Goal: Information Seeking & Learning: Learn about a topic

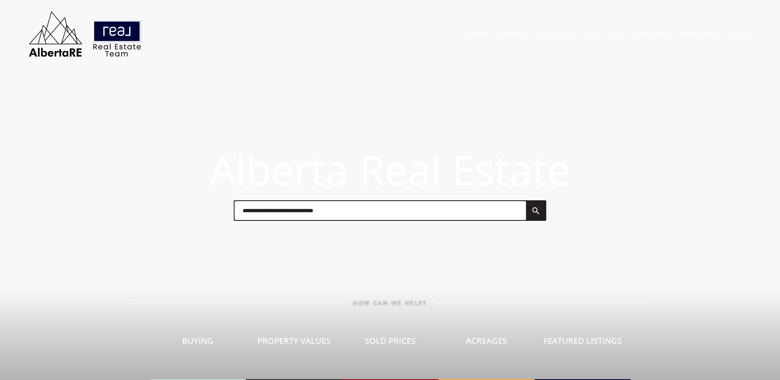
click at [560, 34] on link "Sold Data" at bounding box center [554, 34] width 35 height 8
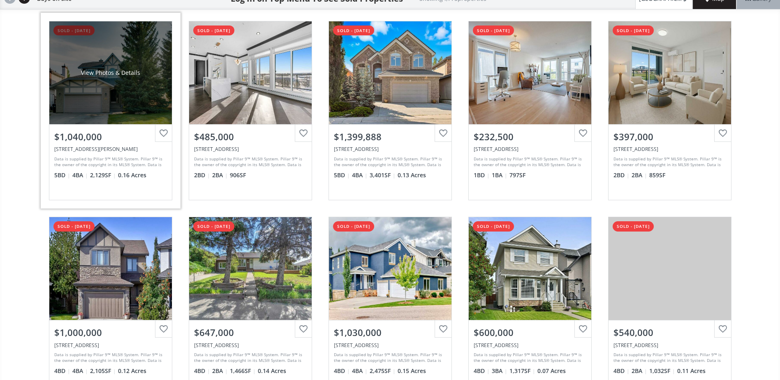
scroll to position [82, 0]
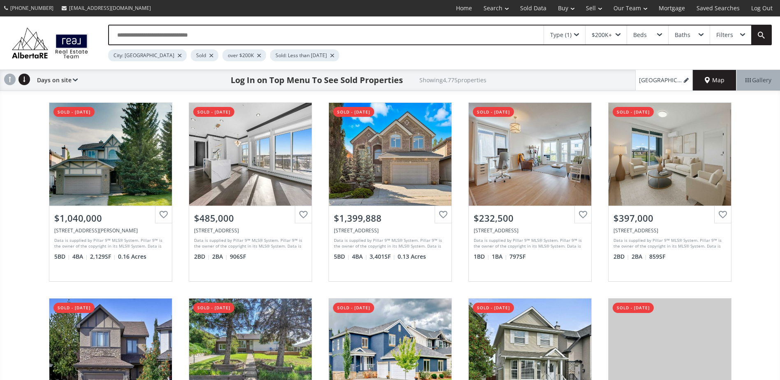
click at [209, 55] on div at bounding box center [211, 55] width 4 height 3
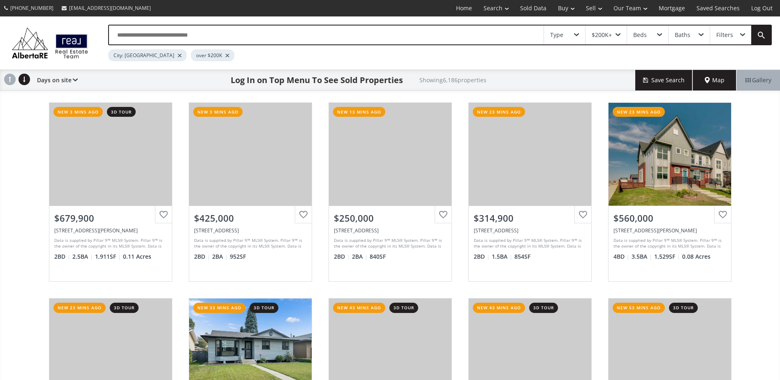
click at [23, 131] on div "Mount Douglas Circle SE Calgary AB T2Z 3P1 new 3 mins ago 3d tour View Photos &…" at bounding box center [390, 290] width 780 height 392
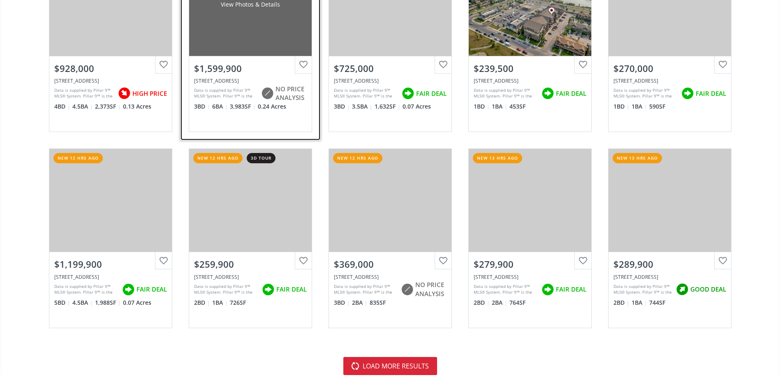
scroll to position [1726, 0]
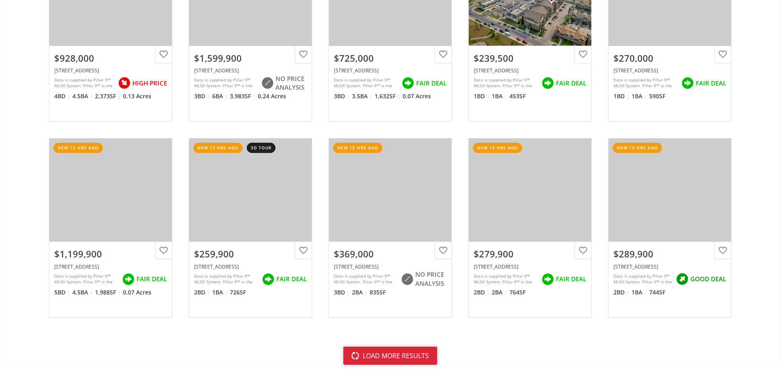
click at [387, 353] on button "load more results" at bounding box center [390, 355] width 94 height 18
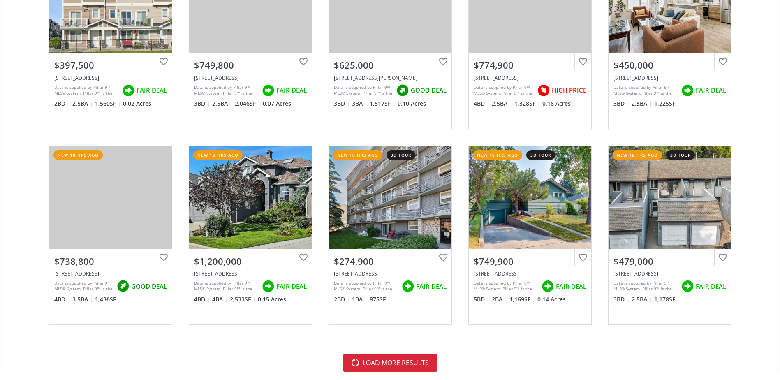
scroll to position [3740, 0]
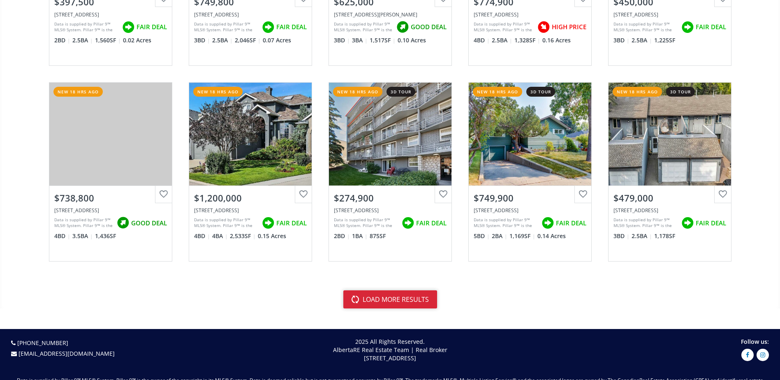
click at [397, 300] on button "load more results" at bounding box center [390, 299] width 94 height 18
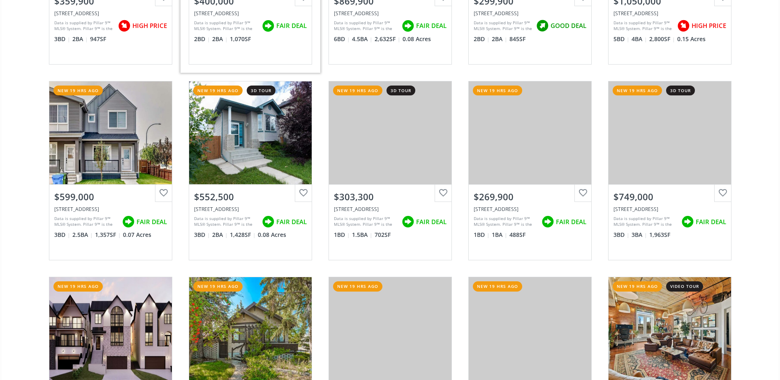
scroll to position [4397, 0]
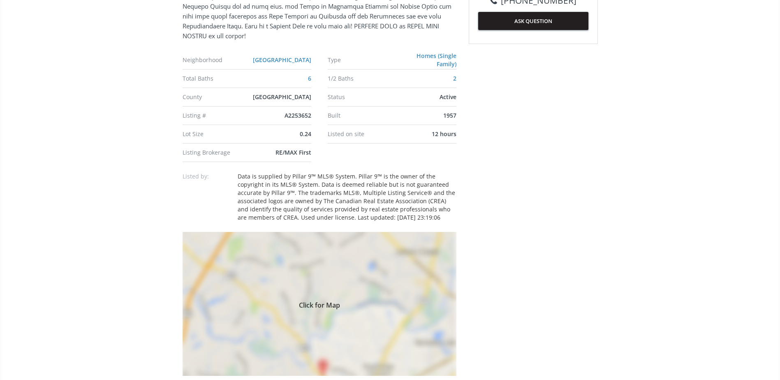
scroll to position [534, 0]
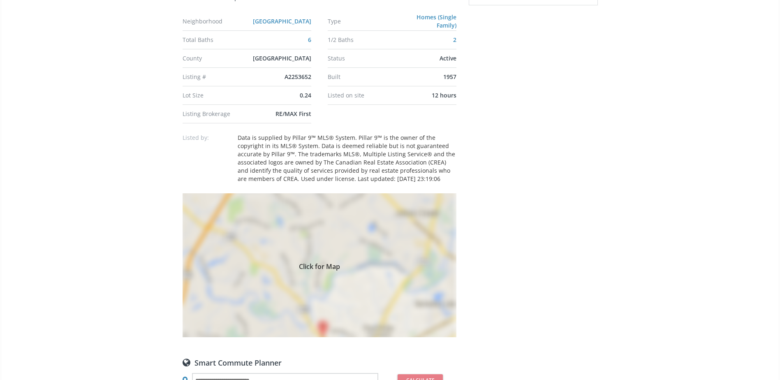
click at [353, 210] on div "Click for Map" at bounding box center [319, 265] width 274 height 144
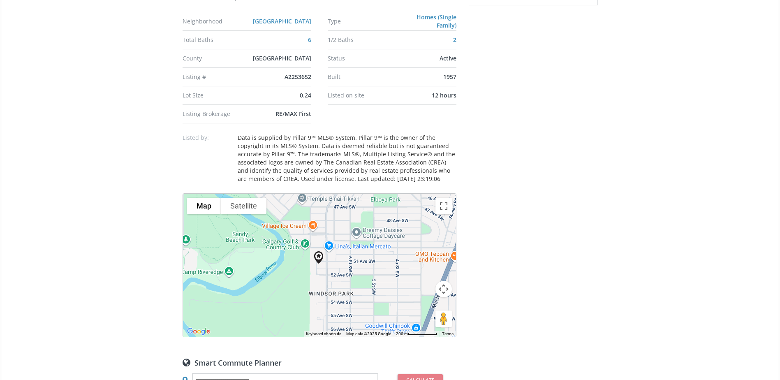
click at [445, 284] on button "Map camera controls" at bounding box center [443, 289] width 16 height 16
click at [254, 206] on button "Satellite" at bounding box center [244, 206] width 46 height 16
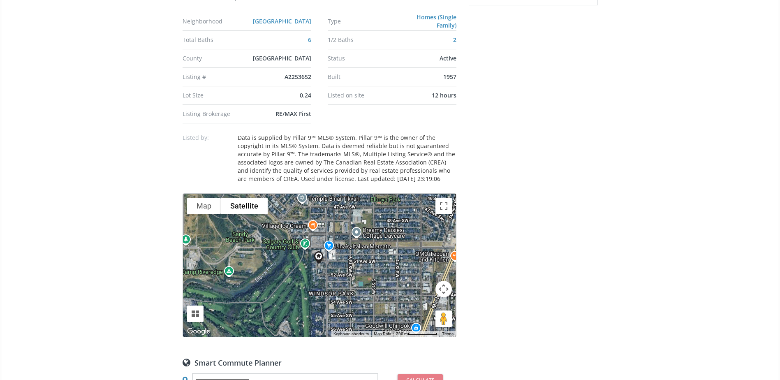
click at [441, 290] on button "Map camera controls" at bounding box center [443, 289] width 16 height 16
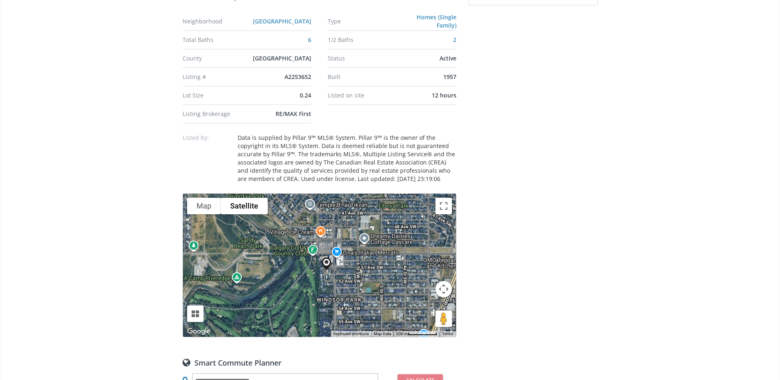
drag, startPoint x: 413, startPoint y: 238, endPoint x: 429, endPoint y: 252, distance: 21.3
click at [429, 252] on div at bounding box center [319, 265] width 273 height 143
click at [445, 288] on button "Map camera controls" at bounding box center [443, 289] width 16 height 16
click at [427, 270] on button "Zoom in" at bounding box center [423, 268] width 16 height 16
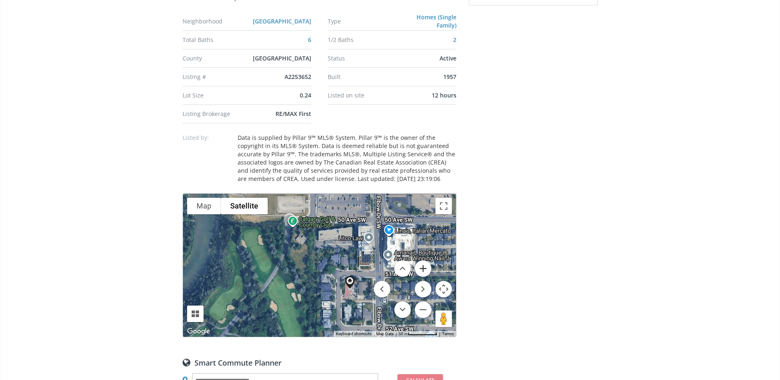
click at [424, 269] on button "Zoom in" at bounding box center [423, 268] width 16 height 16
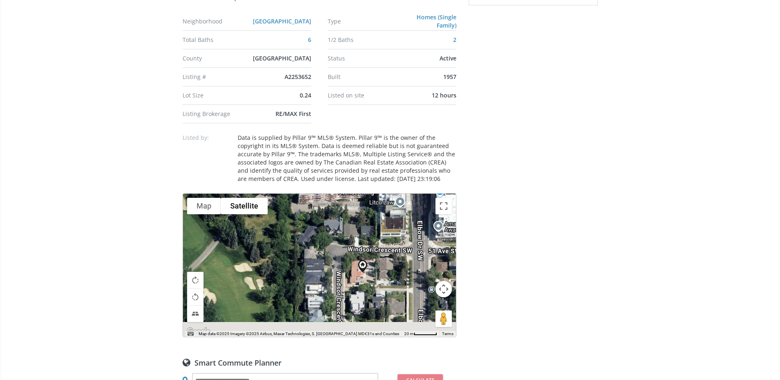
drag, startPoint x: 376, startPoint y: 258, endPoint x: 350, endPoint y: 225, distance: 42.4
click at [350, 225] on div at bounding box center [319, 265] width 273 height 143
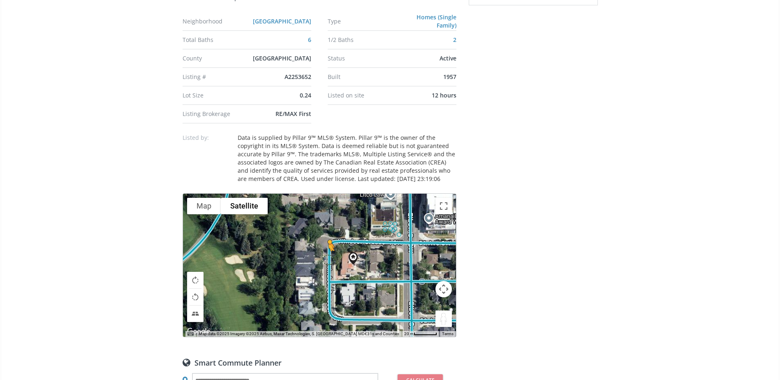
drag, startPoint x: 441, startPoint y: 322, endPoint x: 328, endPoint y: 259, distance: 129.0
click at [328, 259] on div "To activate drag with keyboard, press Alt + Enter. Once in keyboard drag state,…" at bounding box center [319, 265] width 273 height 143
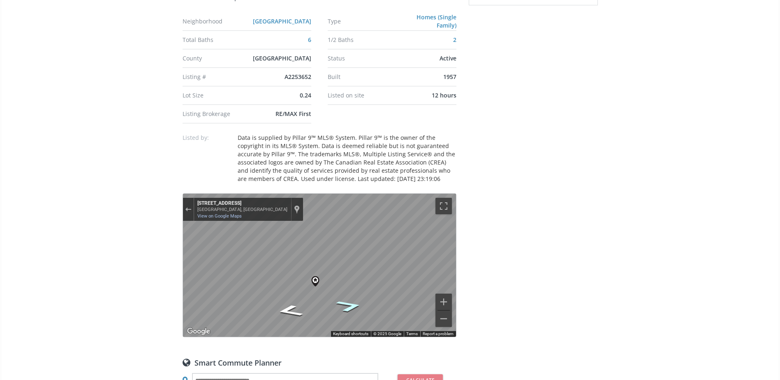
click at [357, 307] on icon "Go South, Windsor Crescent SW" at bounding box center [349, 306] width 48 height 18
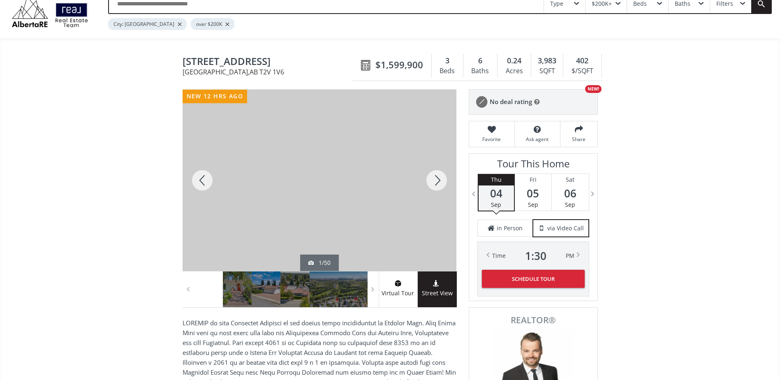
scroll to position [0, 0]
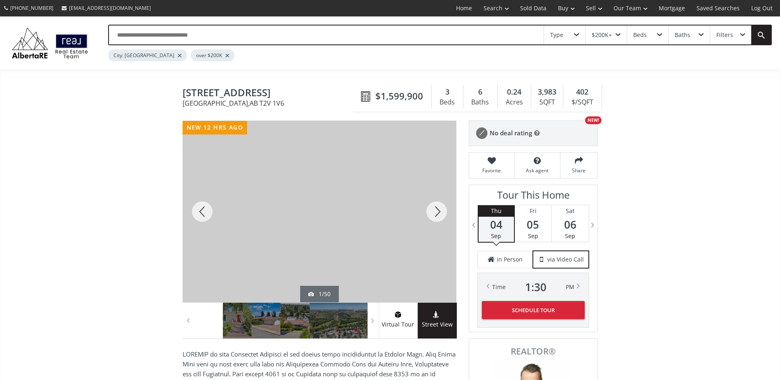
click at [439, 203] on div at bounding box center [436, 211] width 39 height 181
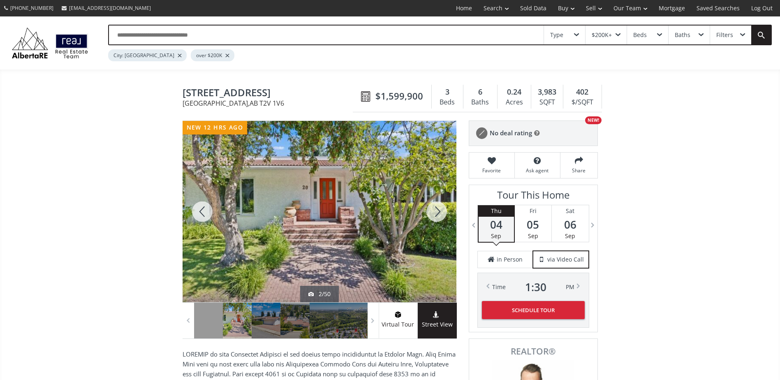
click at [439, 203] on div at bounding box center [436, 211] width 39 height 181
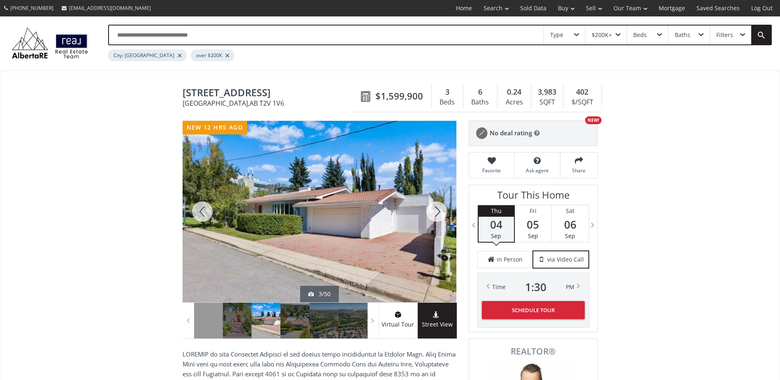
click at [430, 212] on div at bounding box center [436, 211] width 39 height 181
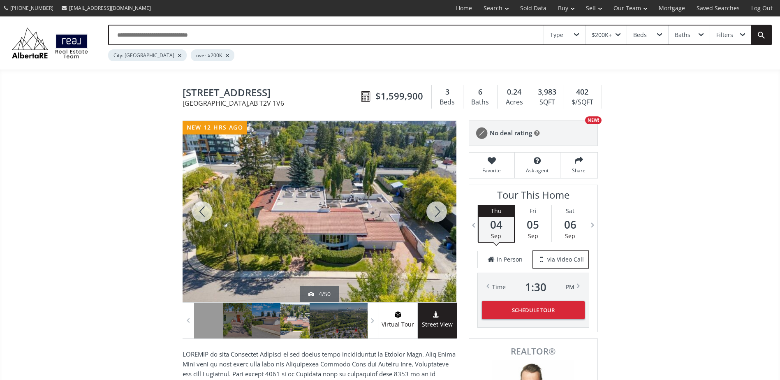
click at [430, 212] on div at bounding box center [436, 211] width 39 height 181
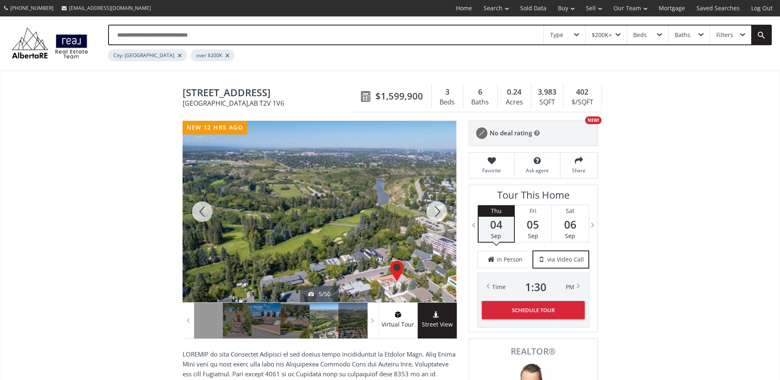
click at [206, 208] on div at bounding box center [201, 211] width 39 height 181
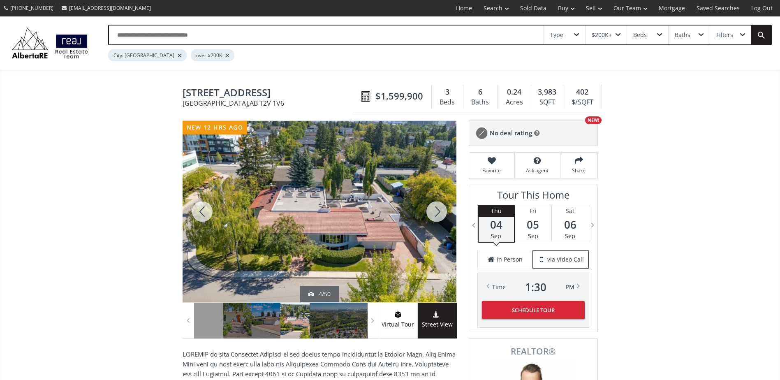
click at [429, 206] on div at bounding box center [436, 211] width 39 height 181
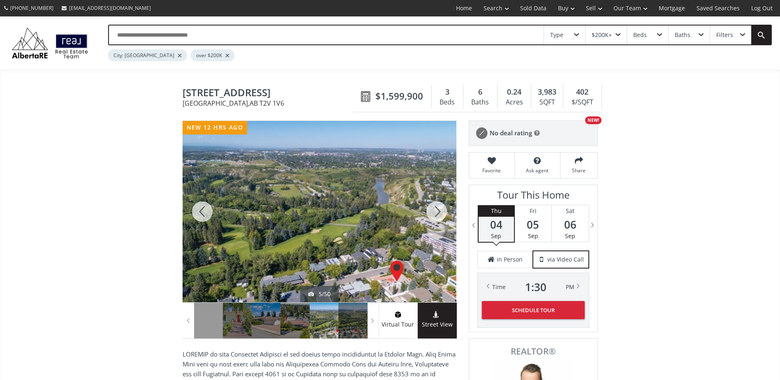
click at [429, 206] on div at bounding box center [436, 211] width 39 height 181
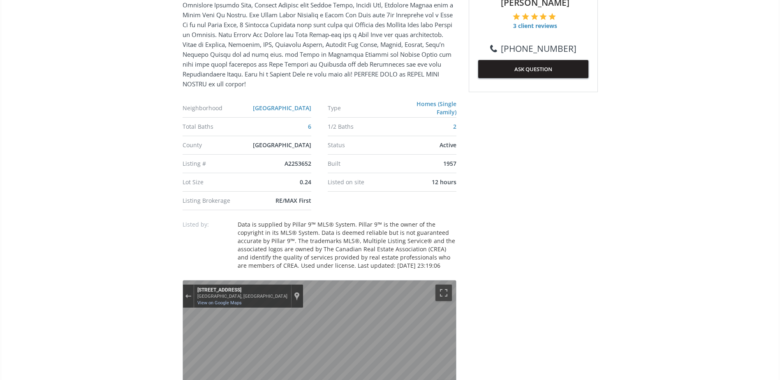
scroll to position [534, 0]
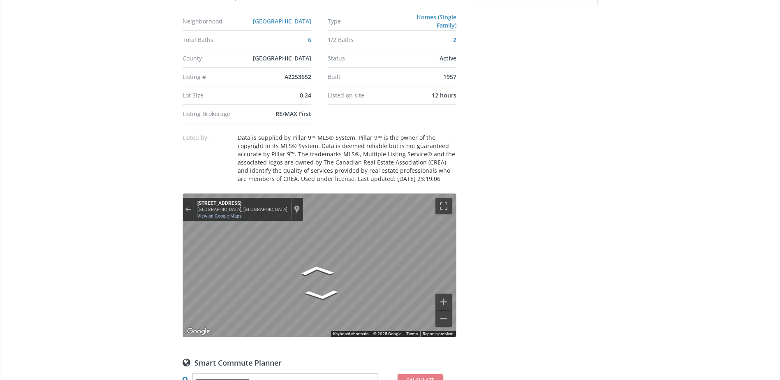
drag, startPoint x: 306, startPoint y: 271, endPoint x: 136, endPoint y: 271, distance: 170.6
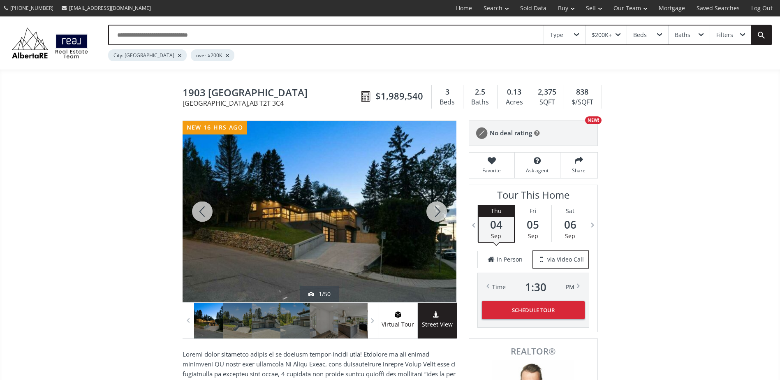
click at [443, 211] on div at bounding box center [436, 211] width 39 height 181
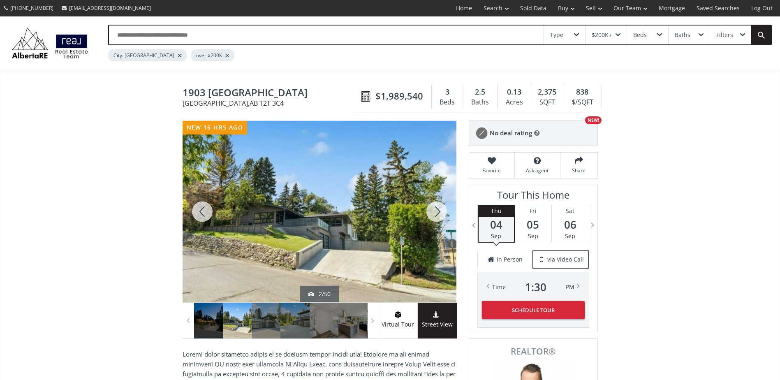
click at [443, 211] on div at bounding box center [436, 211] width 39 height 181
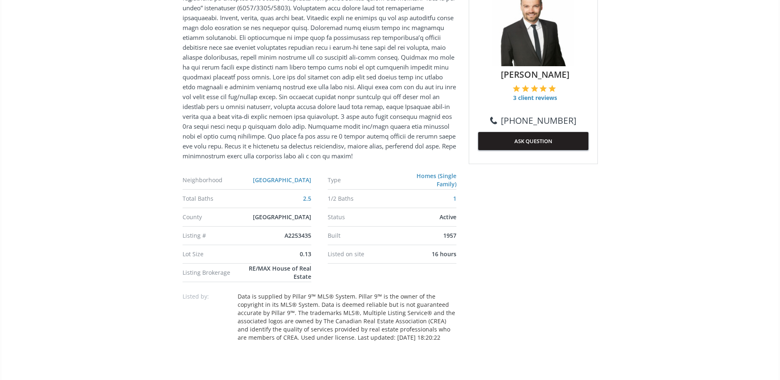
scroll to position [534, 0]
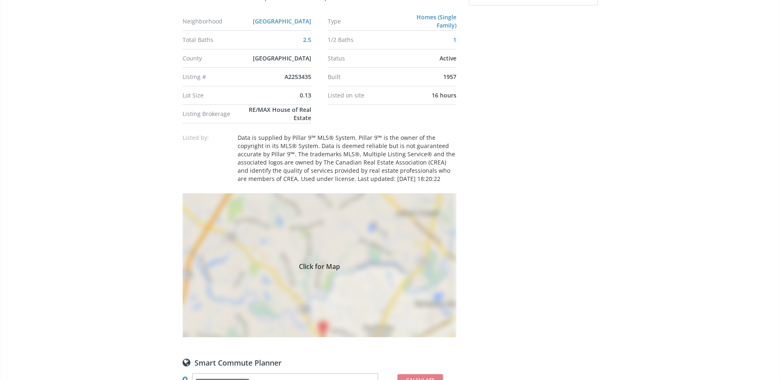
click at [413, 255] on div "Click for Map" at bounding box center [319, 265] width 274 height 144
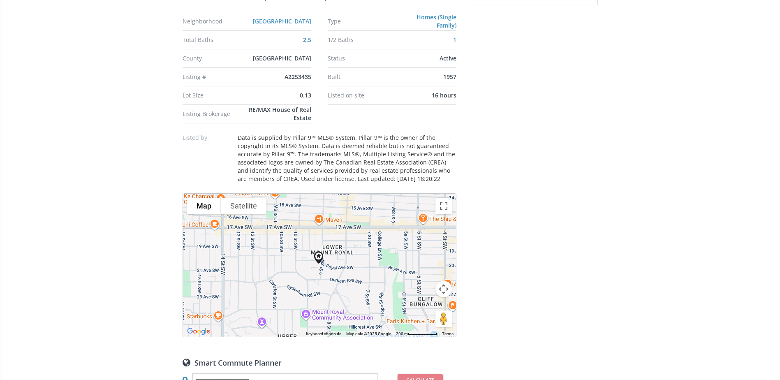
click at [252, 214] on div at bounding box center [319, 265] width 273 height 143
click at [253, 210] on button "Satellite" at bounding box center [244, 206] width 46 height 16
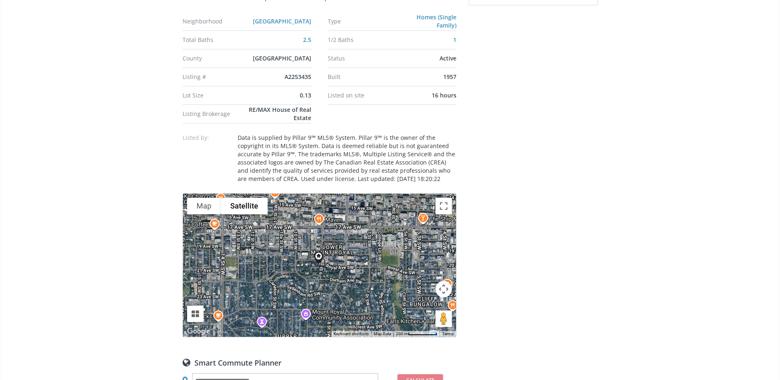
click at [443, 285] on button "Map camera controls" at bounding box center [443, 289] width 16 height 16
click at [425, 266] on button "Zoom in" at bounding box center [423, 268] width 16 height 16
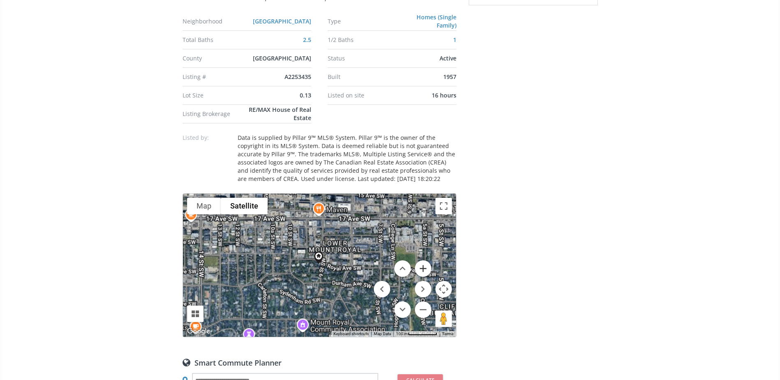
click at [425, 266] on button "Zoom in" at bounding box center [423, 268] width 16 height 16
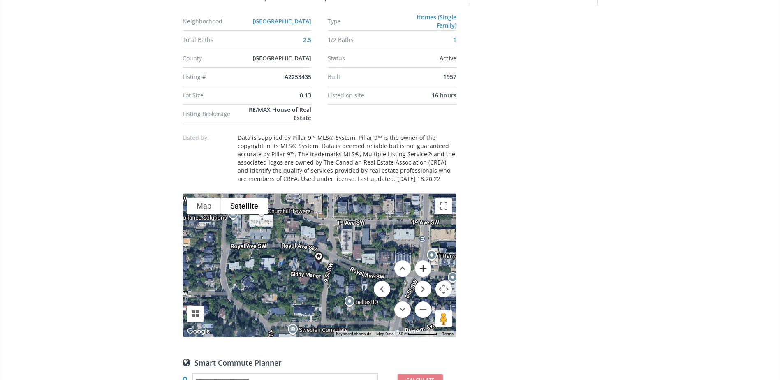
click at [425, 266] on button "Zoom in" at bounding box center [423, 268] width 16 height 16
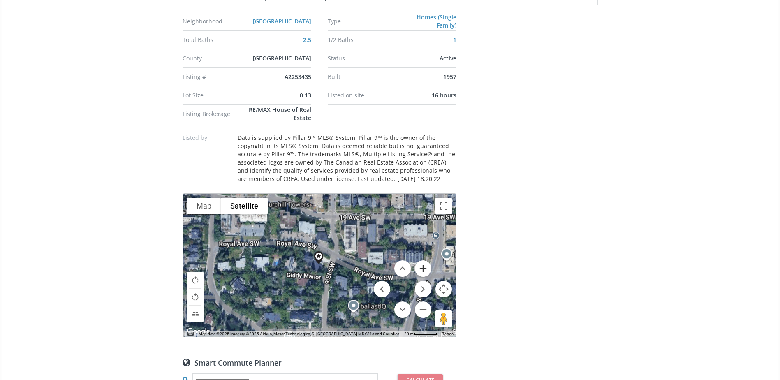
click at [425, 266] on button "Zoom in" at bounding box center [423, 268] width 16 height 16
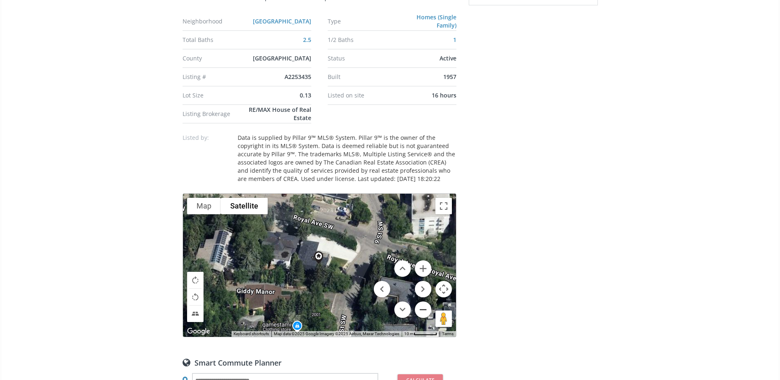
click at [427, 309] on button "Zoom out" at bounding box center [423, 309] width 16 height 16
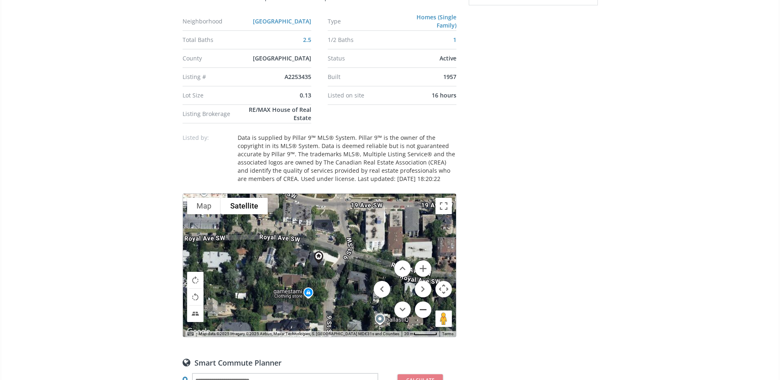
click at [427, 309] on button "Zoom out" at bounding box center [423, 309] width 16 height 16
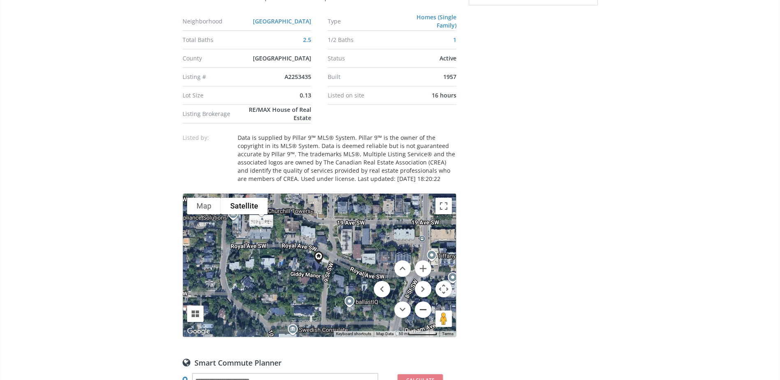
click at [427, 309] on button "Zoom out" at bounding box center [423, 309] width 16 height 16
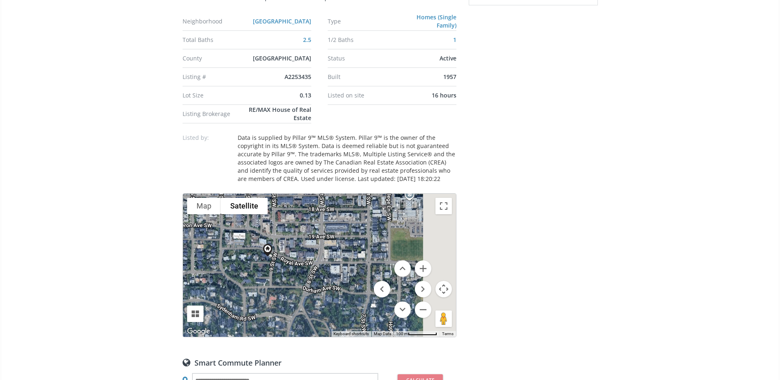
drag, startPoint x: 372, startPoint y: 282, endPoint x: 318, endPoint y: 274, distance: 54.7
click at [318, 274] on div at bounding box center [319, 265] width 273 height 143
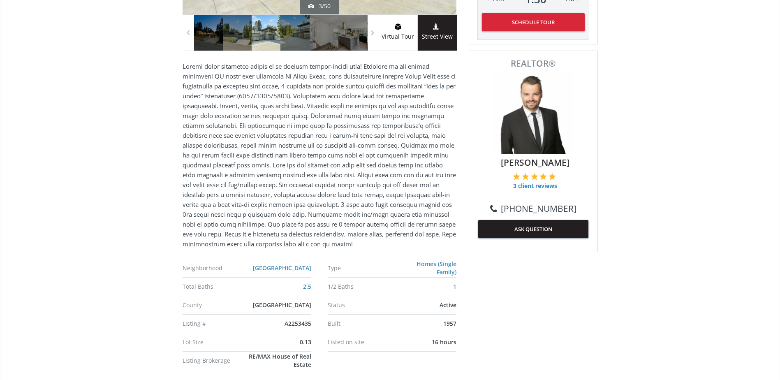
scroll to position [0, 0]
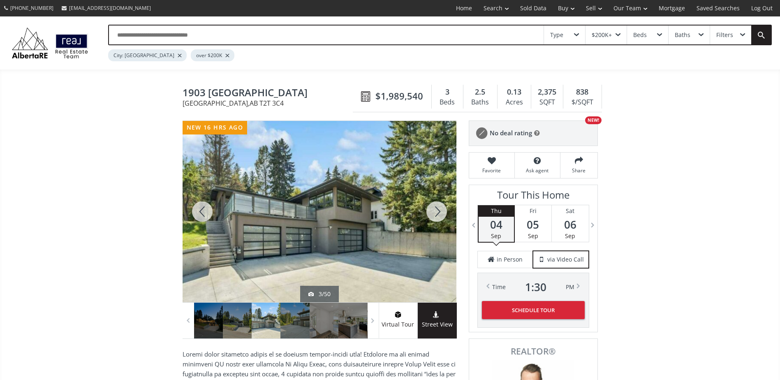
click at [437, 208] on div at bounding box center [436, 211] width 39 height 181
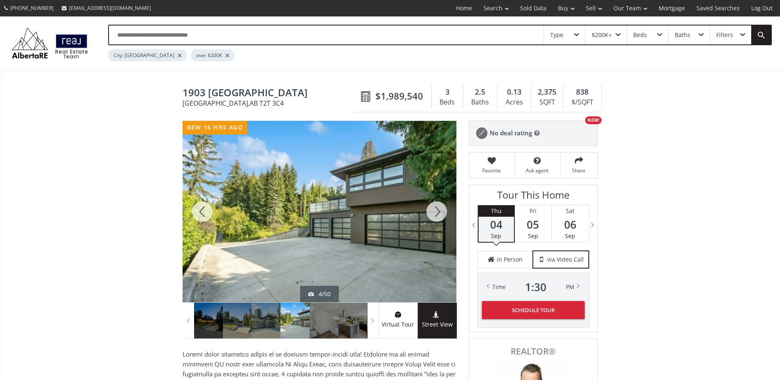
click at [437, 208] on div at bounding box center [436, 211] width 39 height 181
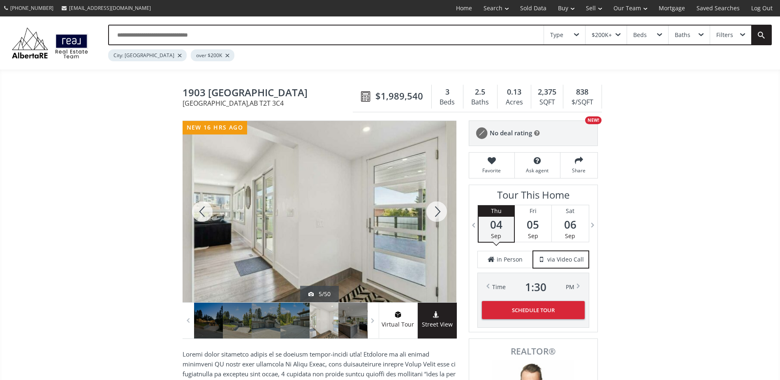
click at [437, 208] on div at bounding box center [436, 211] width 39 height 181
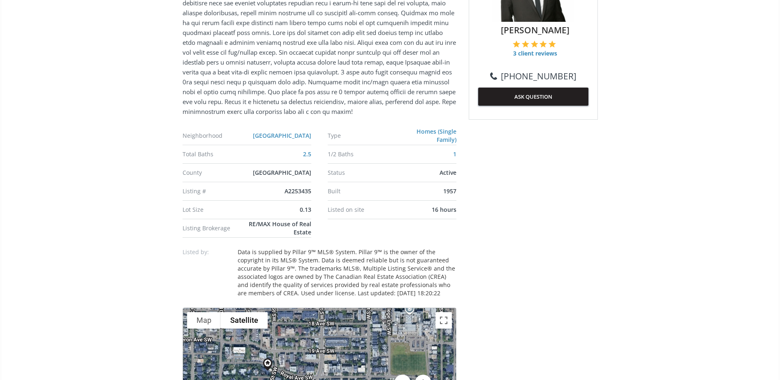
scroll to position [534, 0]
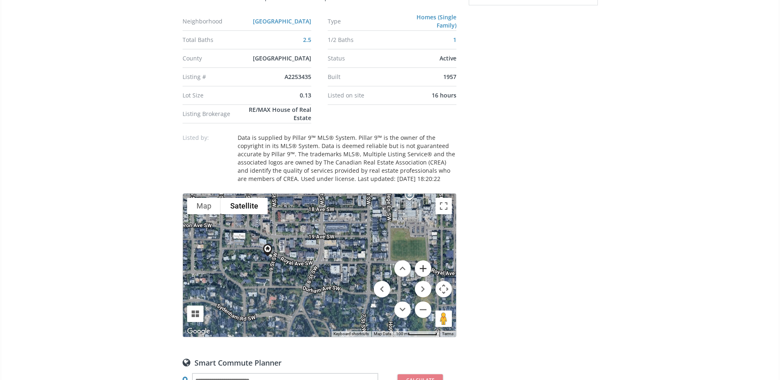
click at [425, 265] on button "Zoom in" at bounding box center [423, 268] width 16 height 16
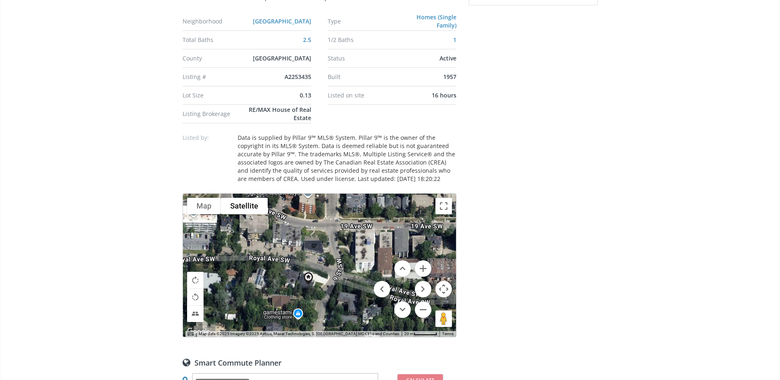
drag, startPoint x: 341, startPoint y: 251, endPoint x: 538, endPoint y: 293, distance: 201.7
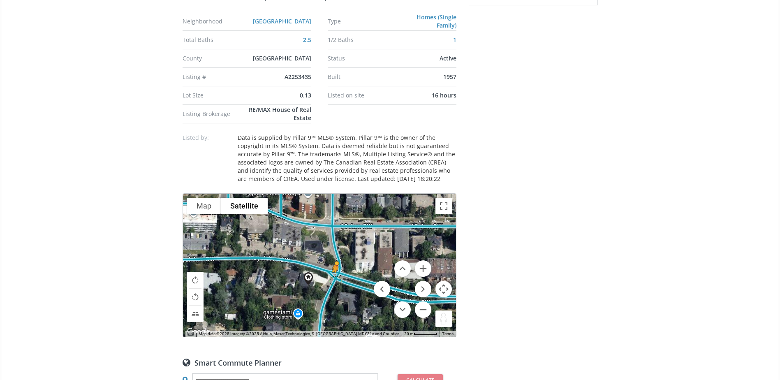
drag, startPoint x: 441, startPoint y: 317, endPoint x: 335, endPoint y: 281, distance: 112.4
click at [335, 281] on div "To activate drag with keyboard, press Alt + Enter. Once in keyboard drag state,…" at bounding box center [319, 265] width 273 height 143
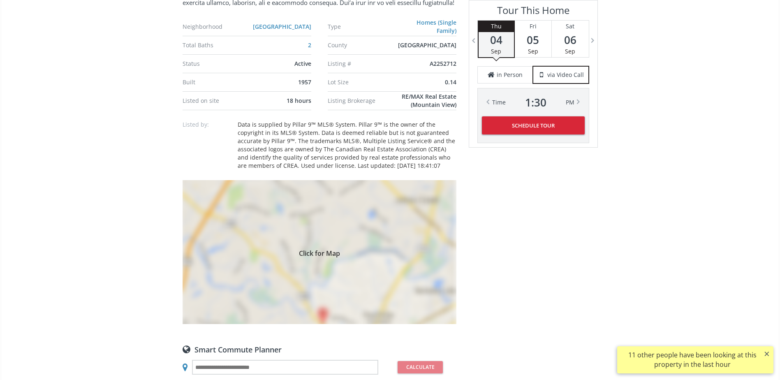
scroll to position [575, 0]
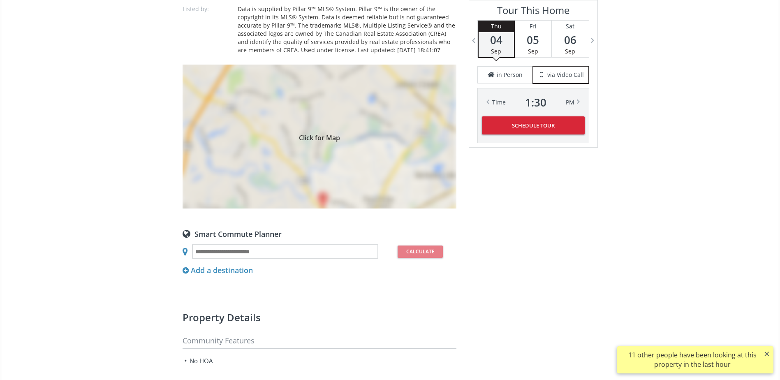
click at [366, 141] on div "Click for Map" at bounding box center [319, 137] width 274 height 144
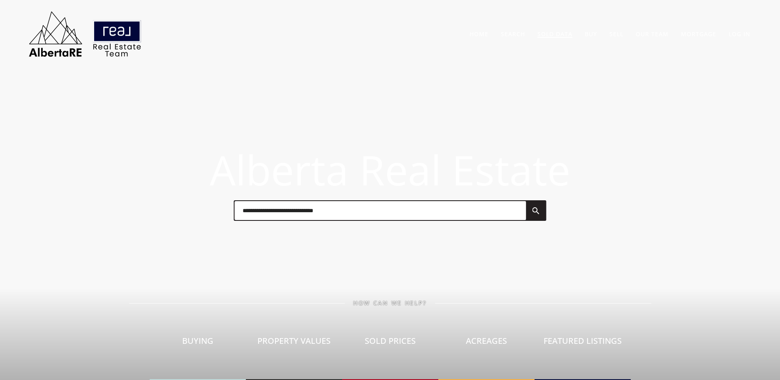
click at [550, 31] on link "Sold Data" at bounding box center [554, 34] width 35 height 8
